Goal: Information Seeking & Learning: Learn about a topic

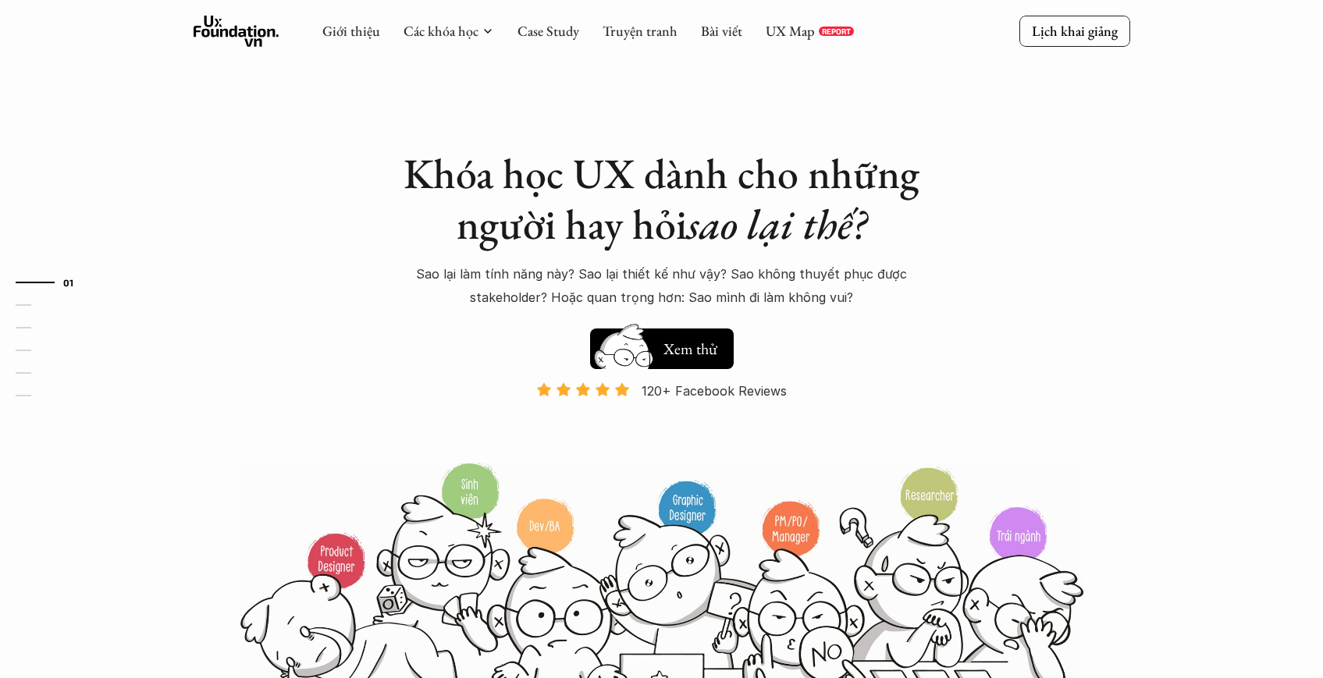
click at [477, 31] on div "Các khóa học" at bounding box center [448, 31] width 91 height 17
click at [545, 29] on link "Case Study" at bounding box center [548, 31] width 62 height 18
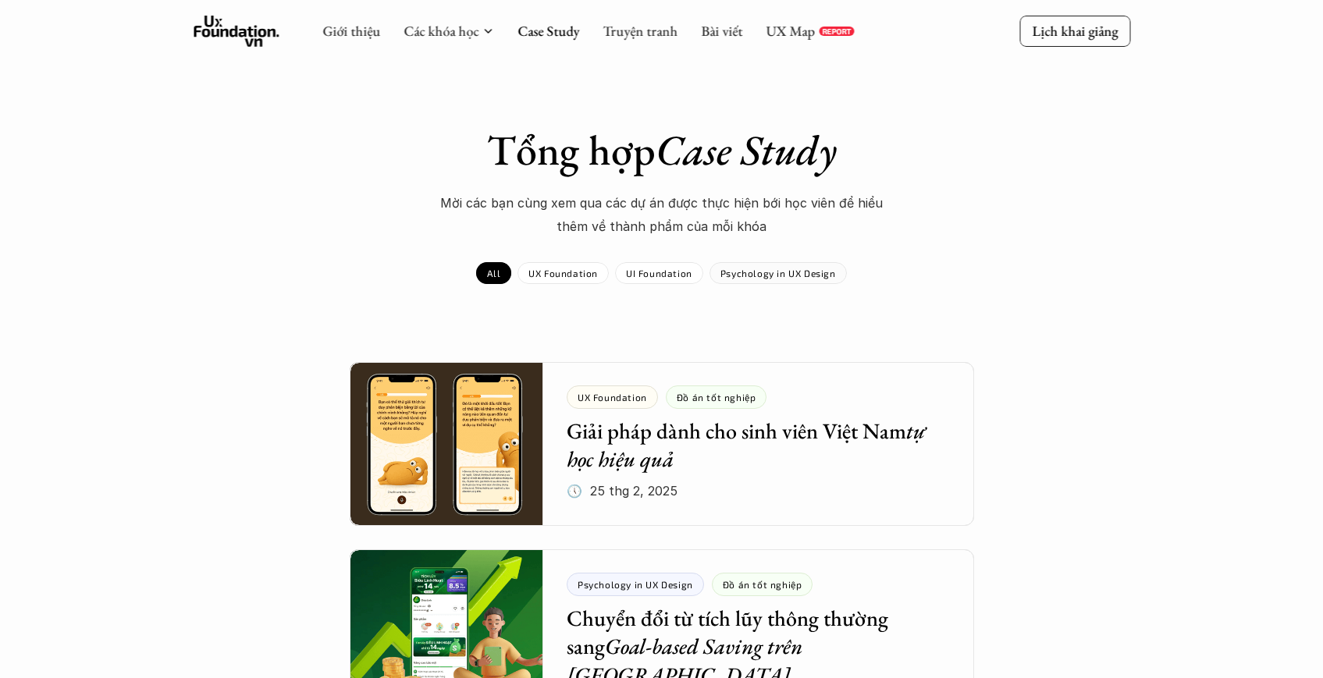
click at [796, 272] on p "Psychology in UX Design" at bounding box center [777, 273] width 115 height 11
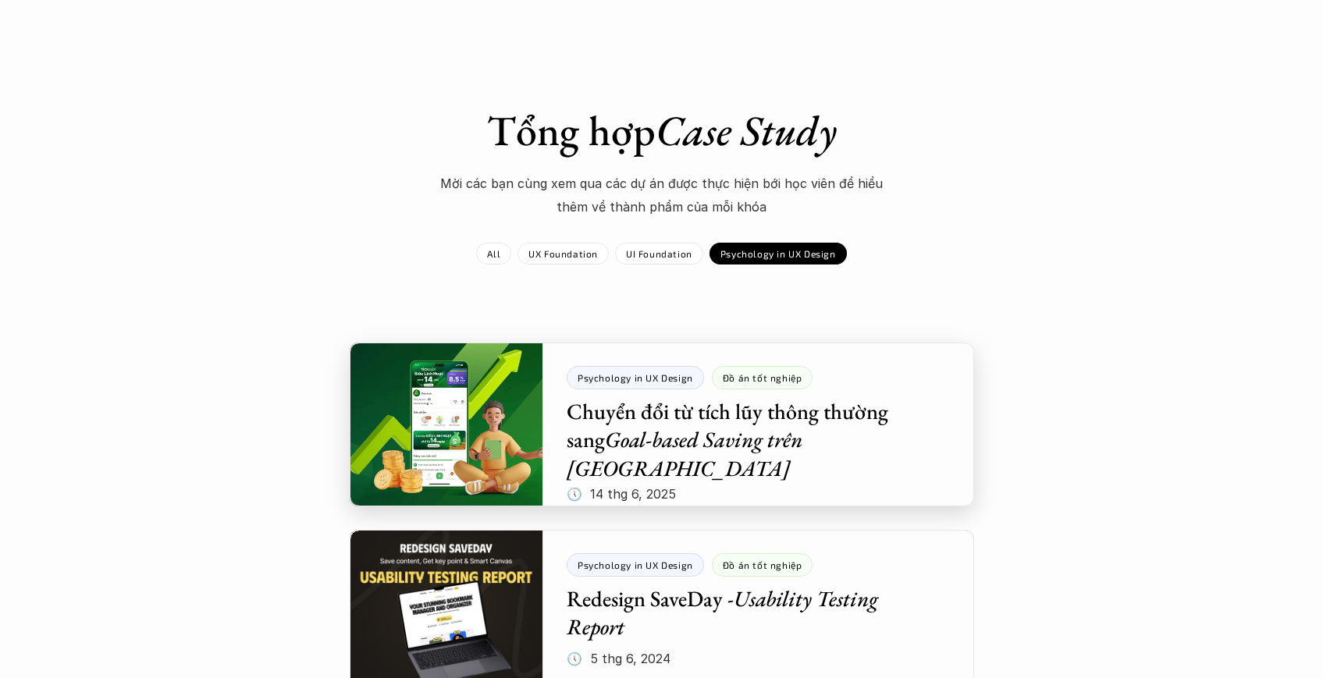
scroll to position [30, 0]
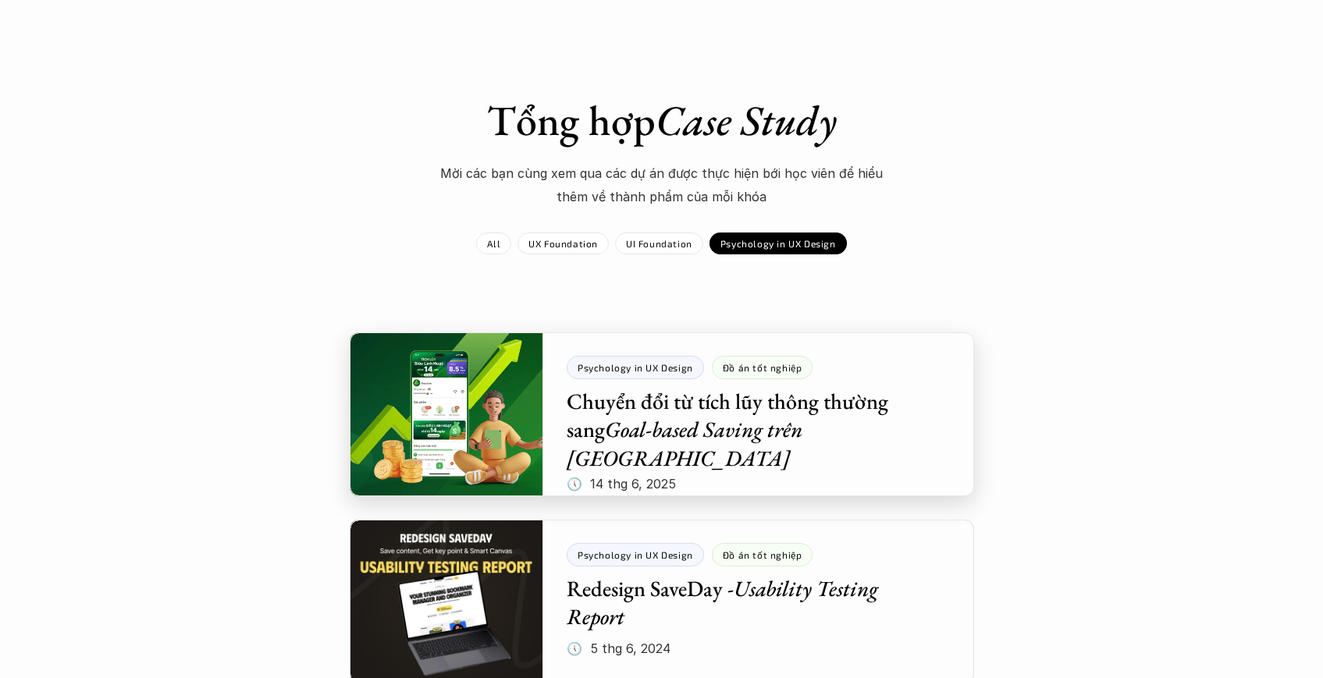
click at [635, 422] on div at bounding box center [662, 414] width 624 height 164
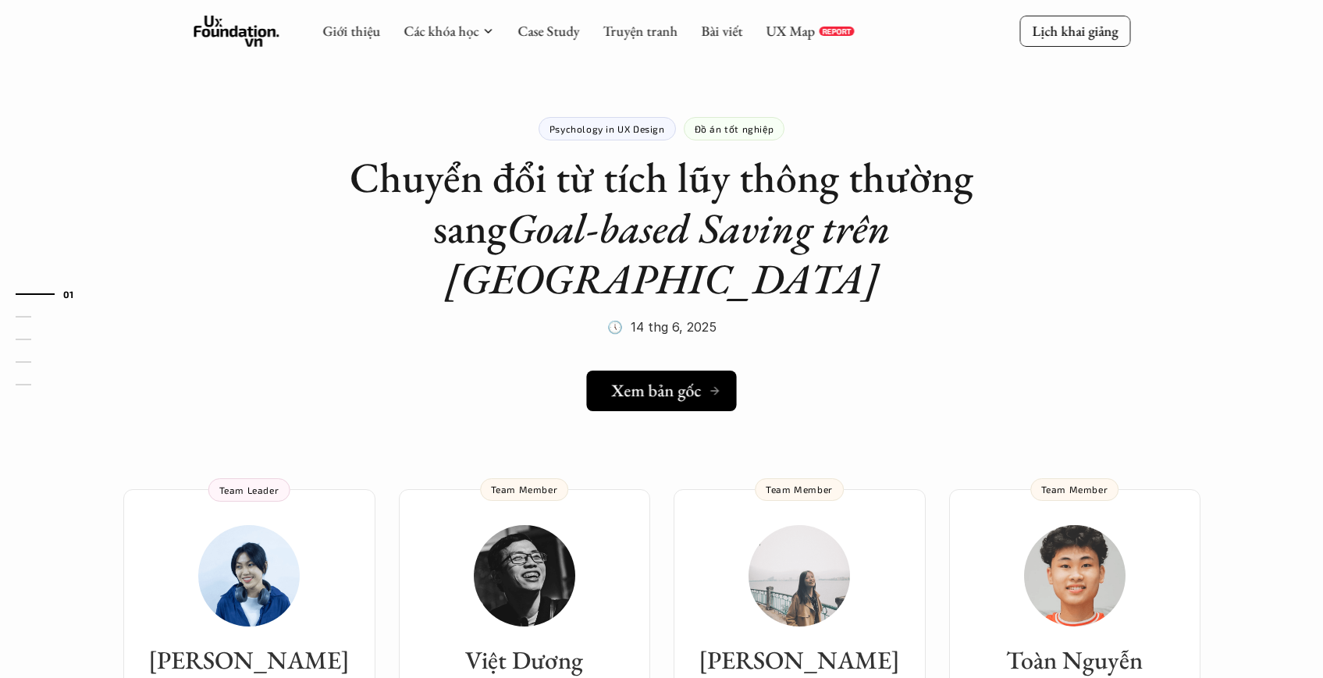
click at [635, 381] on h5 "Xem bản gốc" at bounding box center [656, 391] width 90 height 20
